Goal: Task Accomplishment & Management: Use online tool/utility

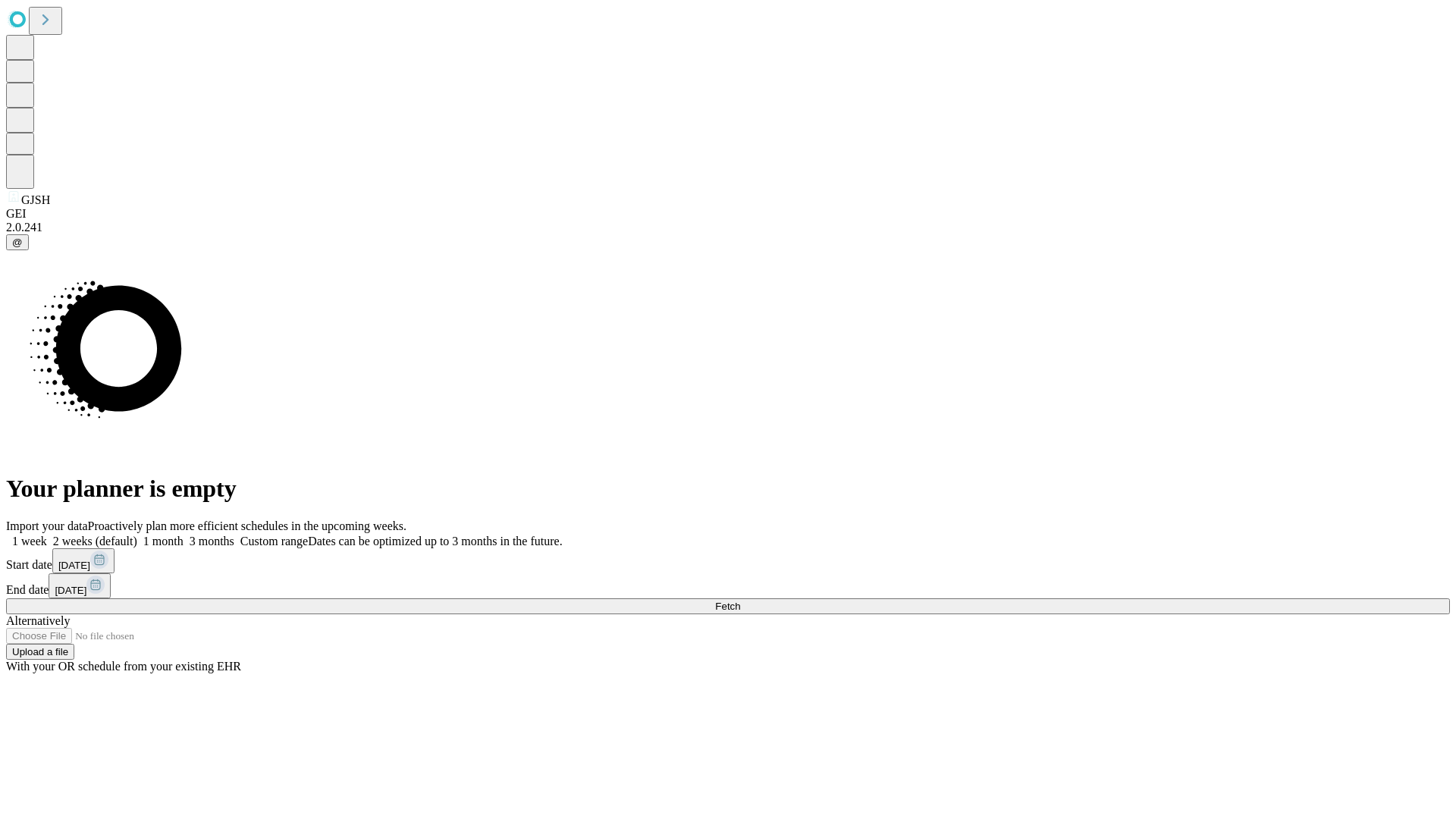
click at [741, 601] on span "Fetch" at bounding box center [727, 606] width 25 height 11
